Goal: Task Accomplishment & Management: Use online tool/utility

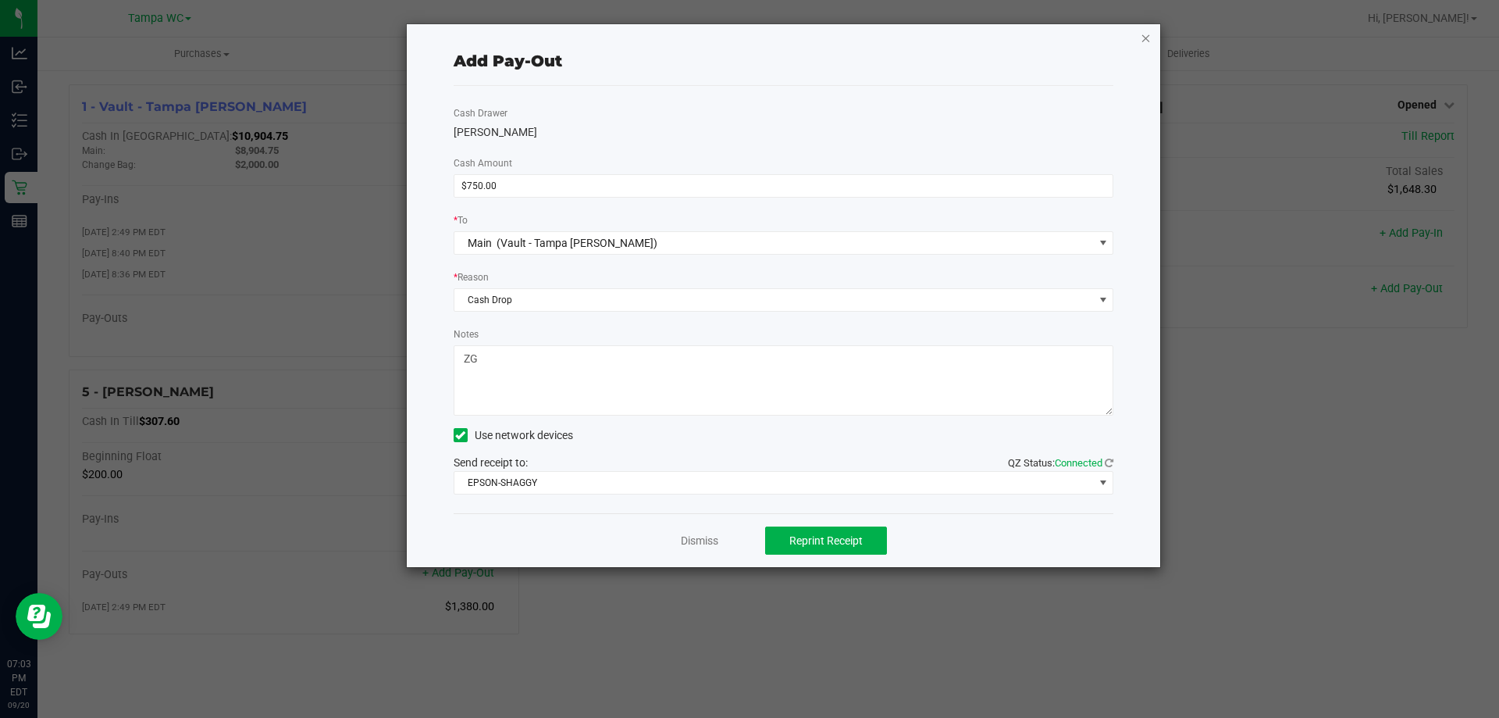
click at [1143, 41] on icon "button" at bounding box center [1146, 37] width 11 height 19
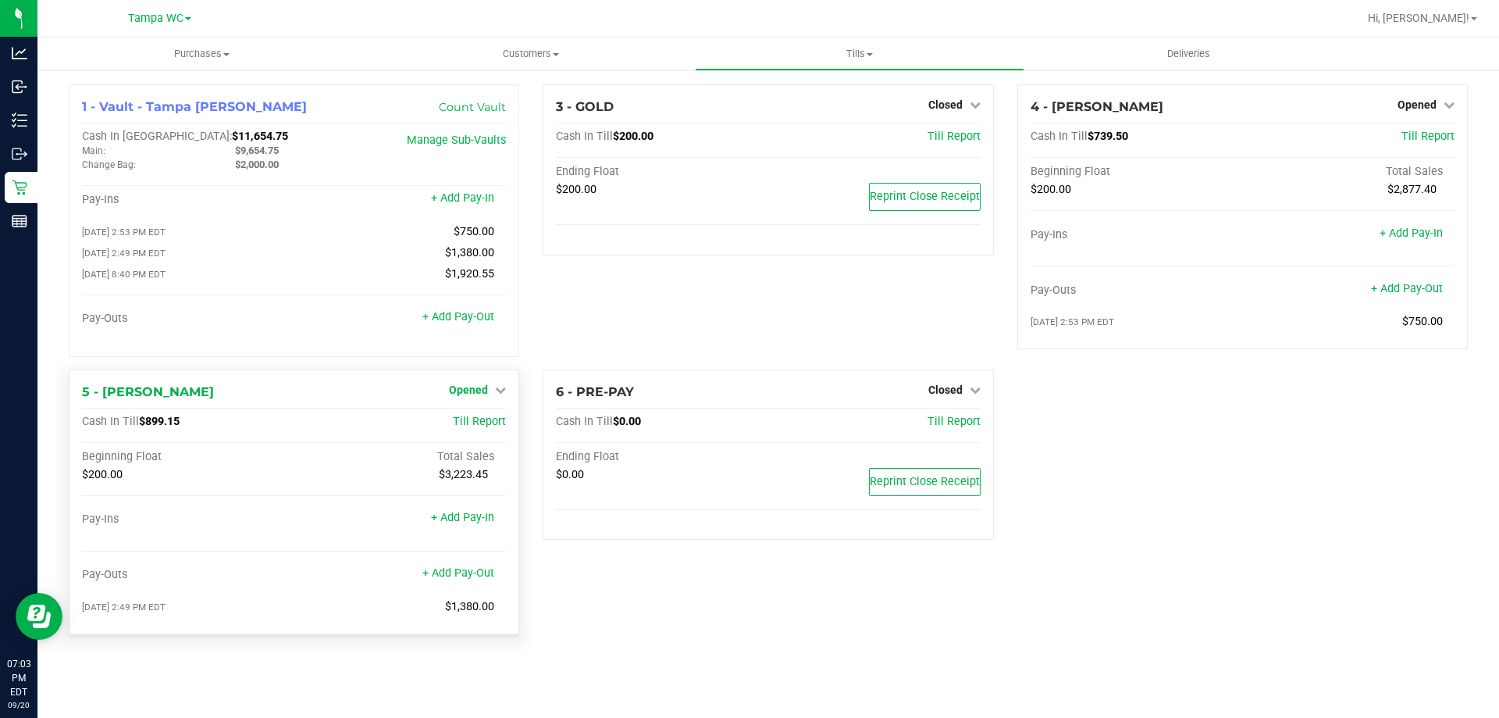
click at [490, 392] on link "Opened" at bounding box center [477, 389] width 57 height 12
click at [481, 428] on link "Close Till" at bounding box center [471, 421] width 42 height 12
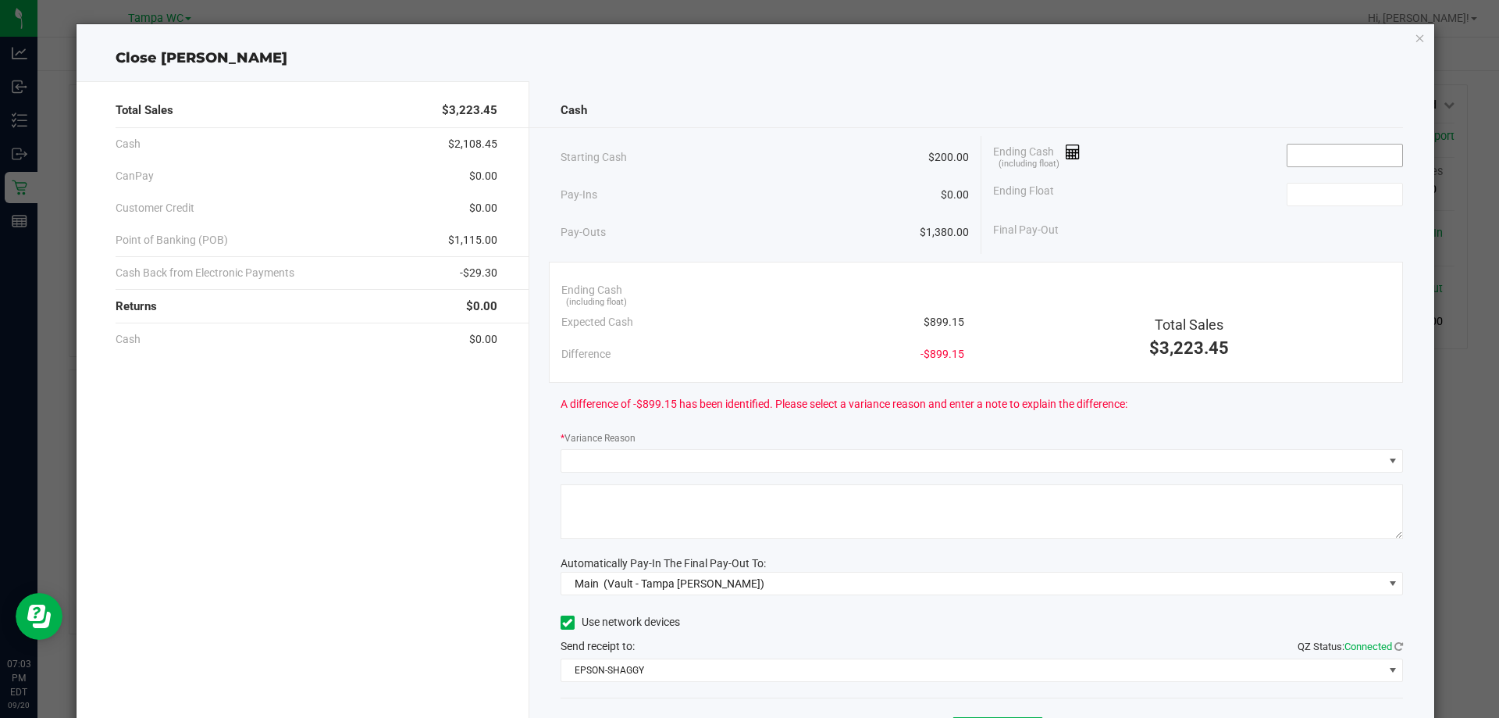
click at [1293, 157] on input at bounding box center [1344, 155] width 115 height 22
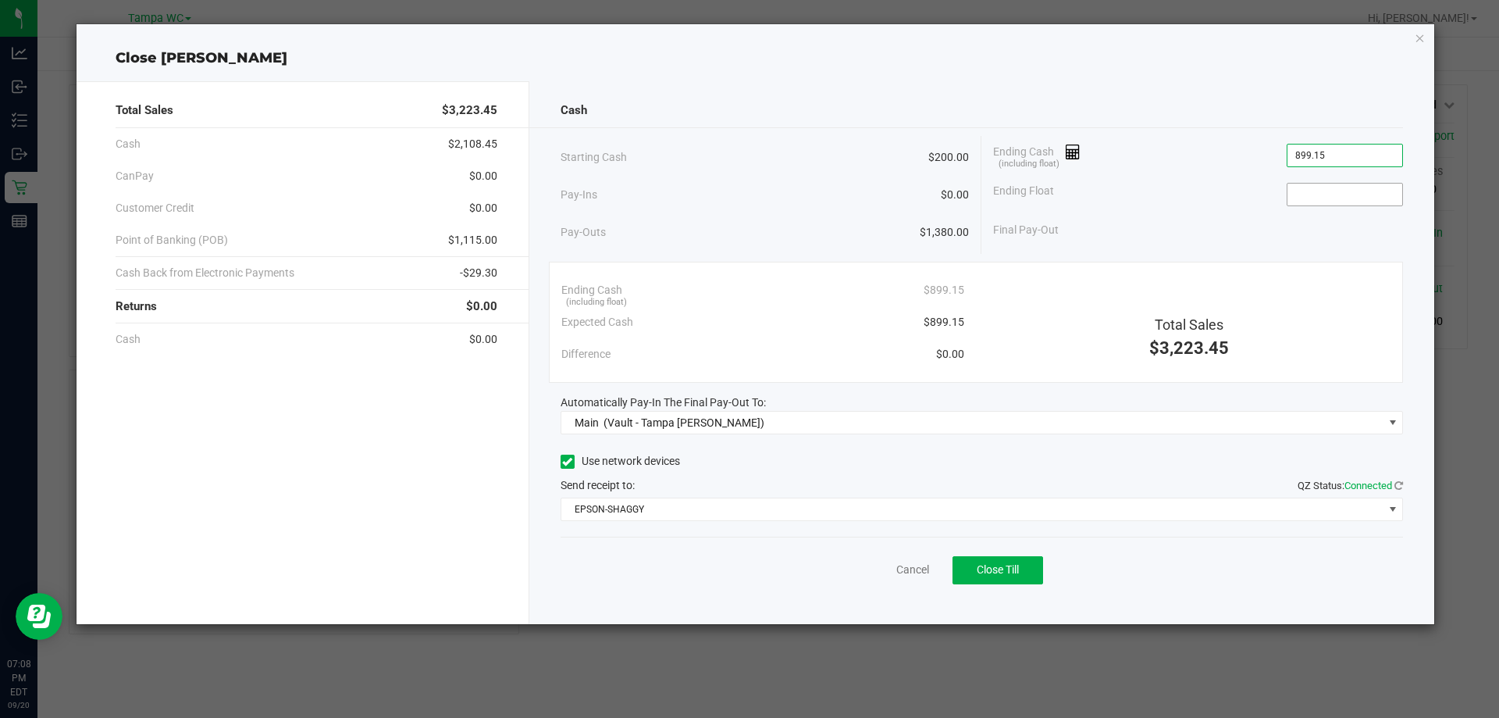
type input "$899.15"
click at [1322, 191] on input at bounding box center [1344, 194] width 115 height 22
type input "$200.00"
click at [1245, 208] on div "Ending Float $200.00" at bounding box center [1198, 194] width 410 height 39
click at [993, 576] on button "Close Till" at bounding box center [998, 570] width 91 height 28
